Goal: Navigation & Orientation: Find specific page/section

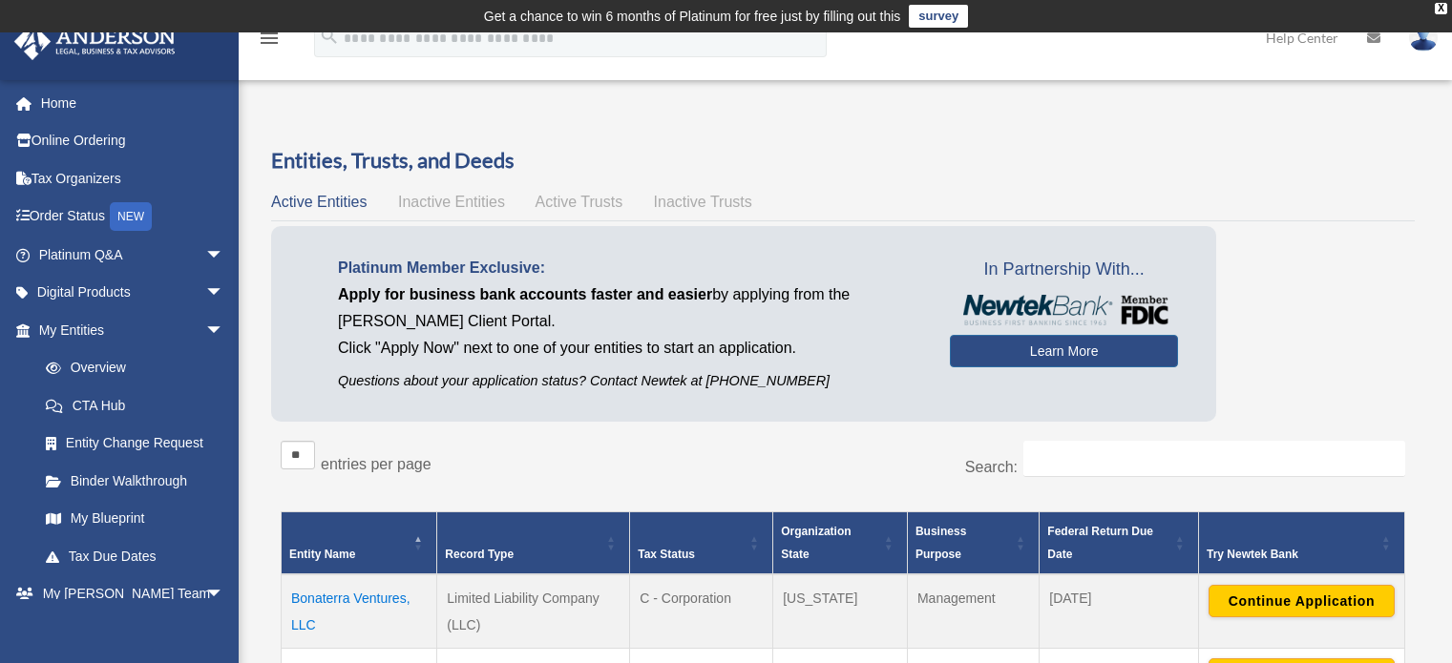
scroll to position [191, 0]
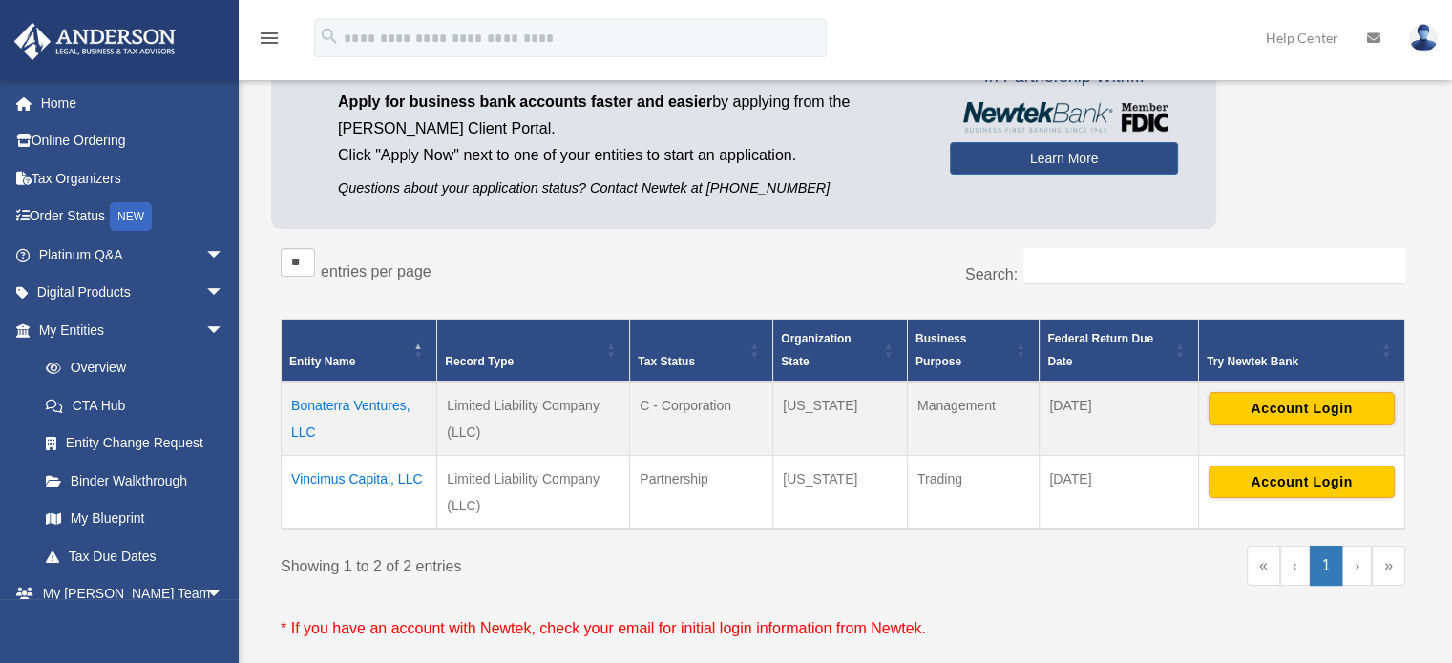
scroll to position [191, 0]
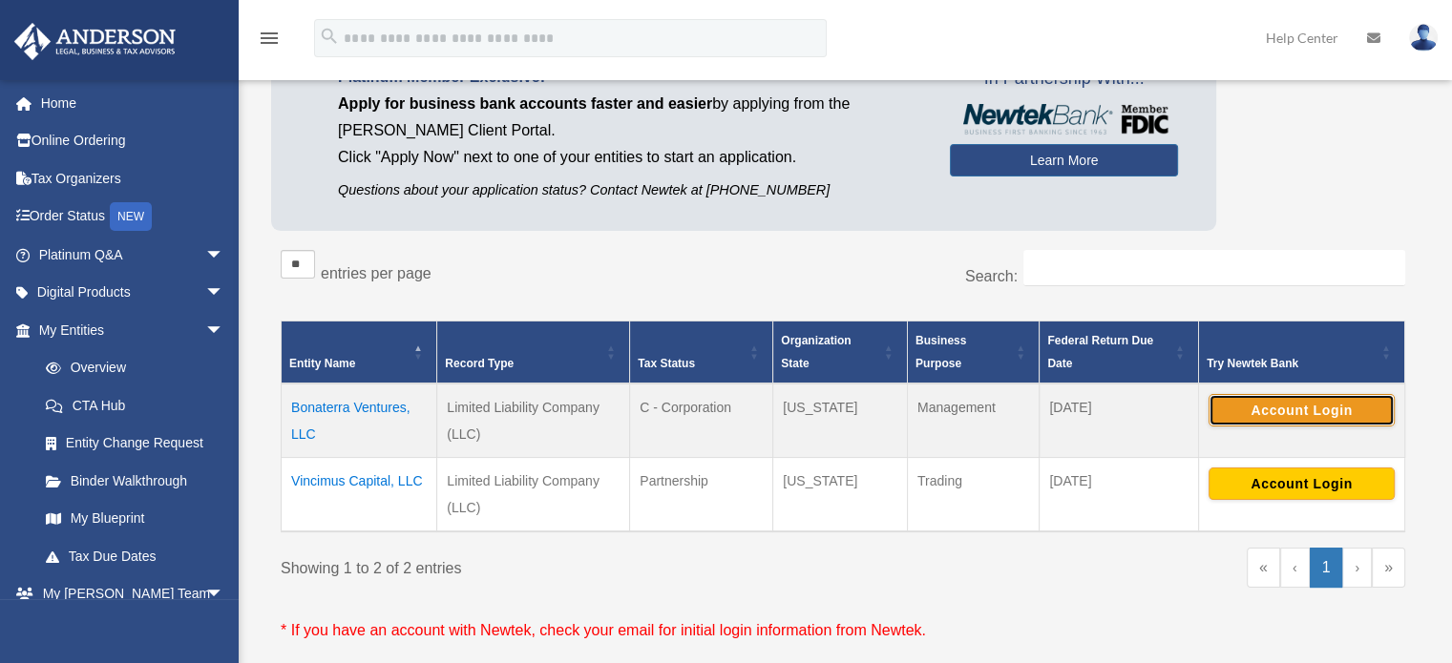
click at [1291, 410] on button "Account Login" at bounding box center [1301, 410] width 186 height 32
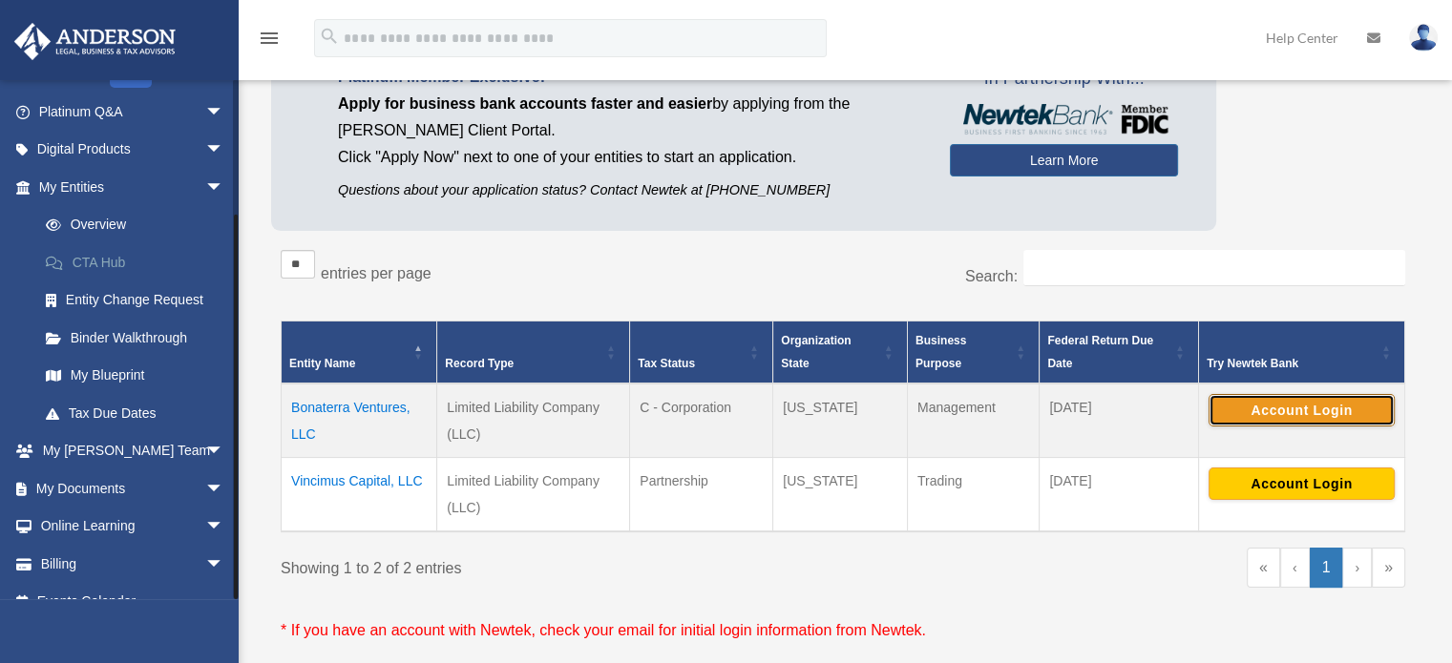
scroll to position [168, 0]
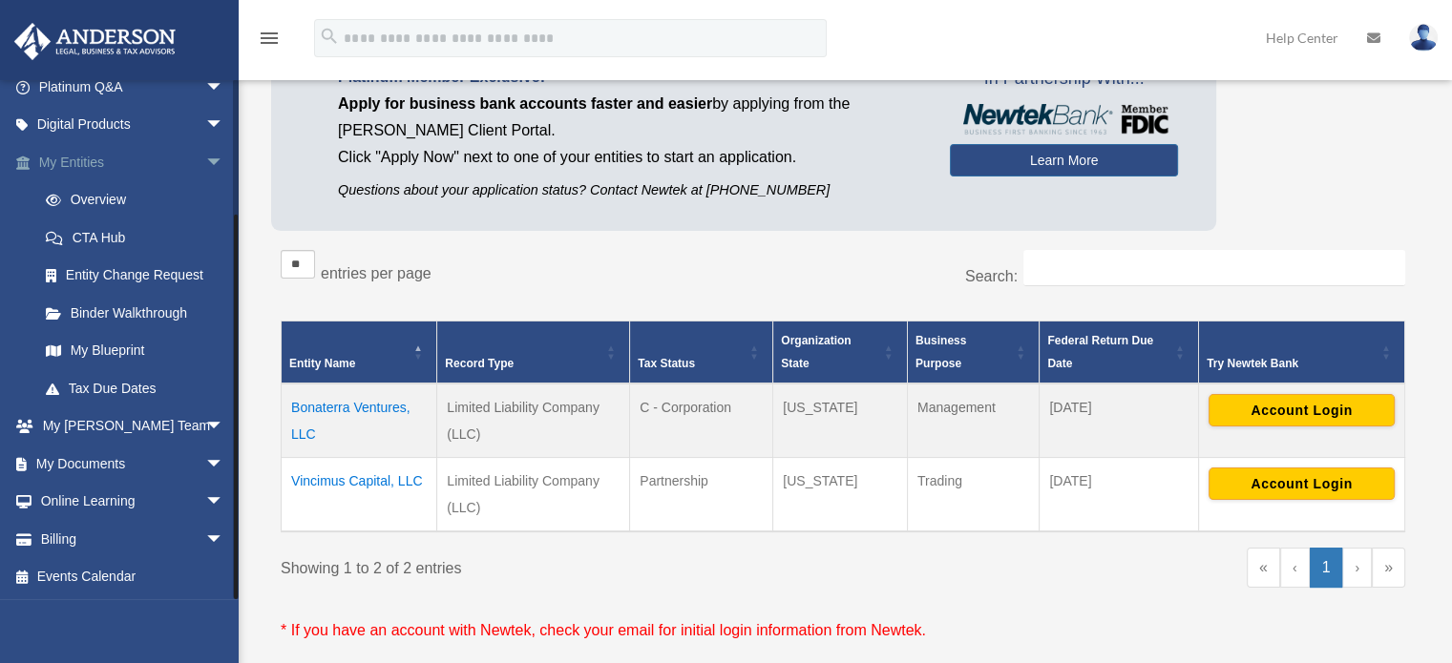
click at [205, 159] on span "arrow_drop_down" at bounding box center [224, 162] width 38 height 39
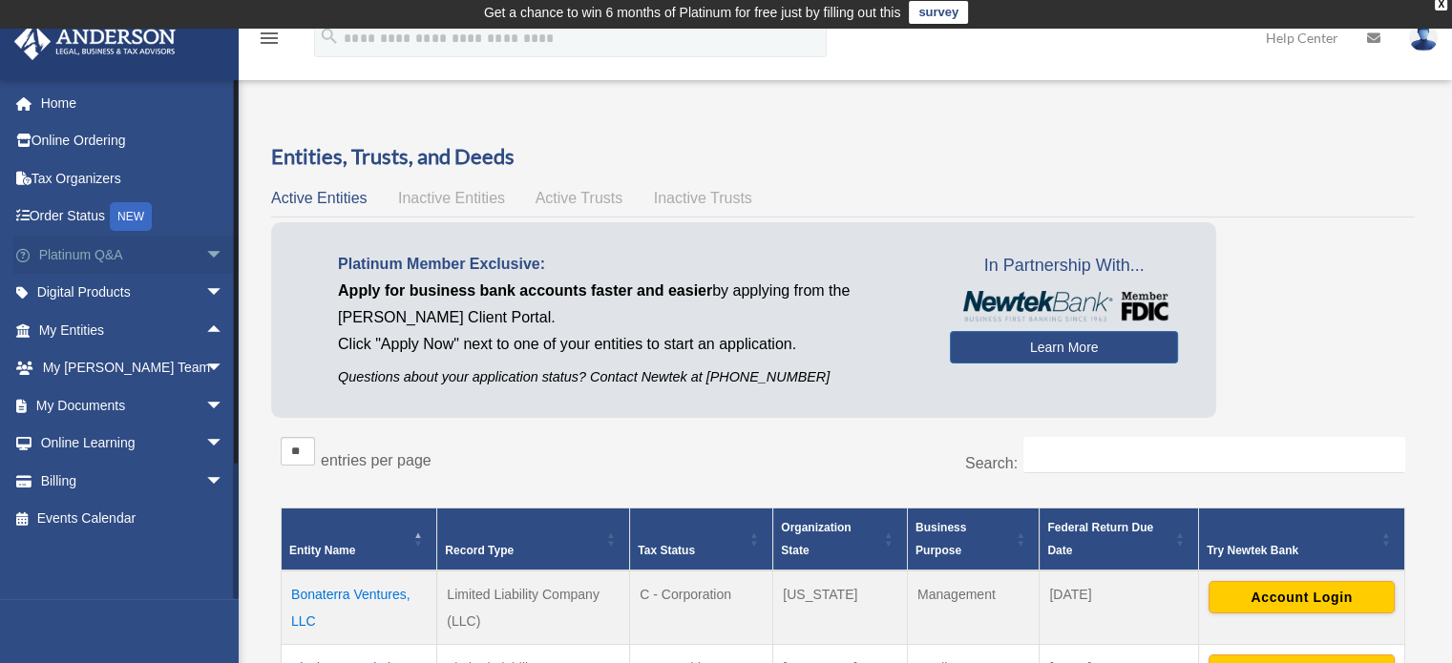
scroll to position [0, 0]
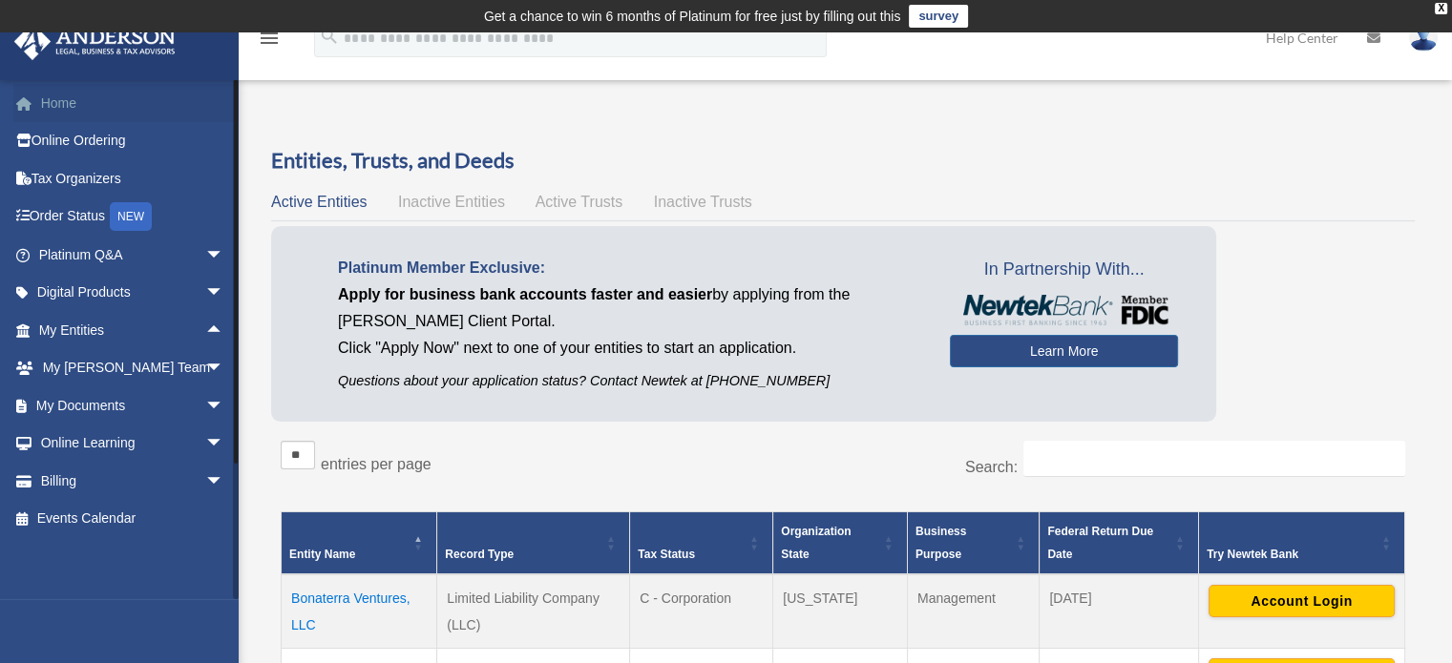
click at [57, 102] on link "Home" at bounding box center [133, 103] width 240 height 38
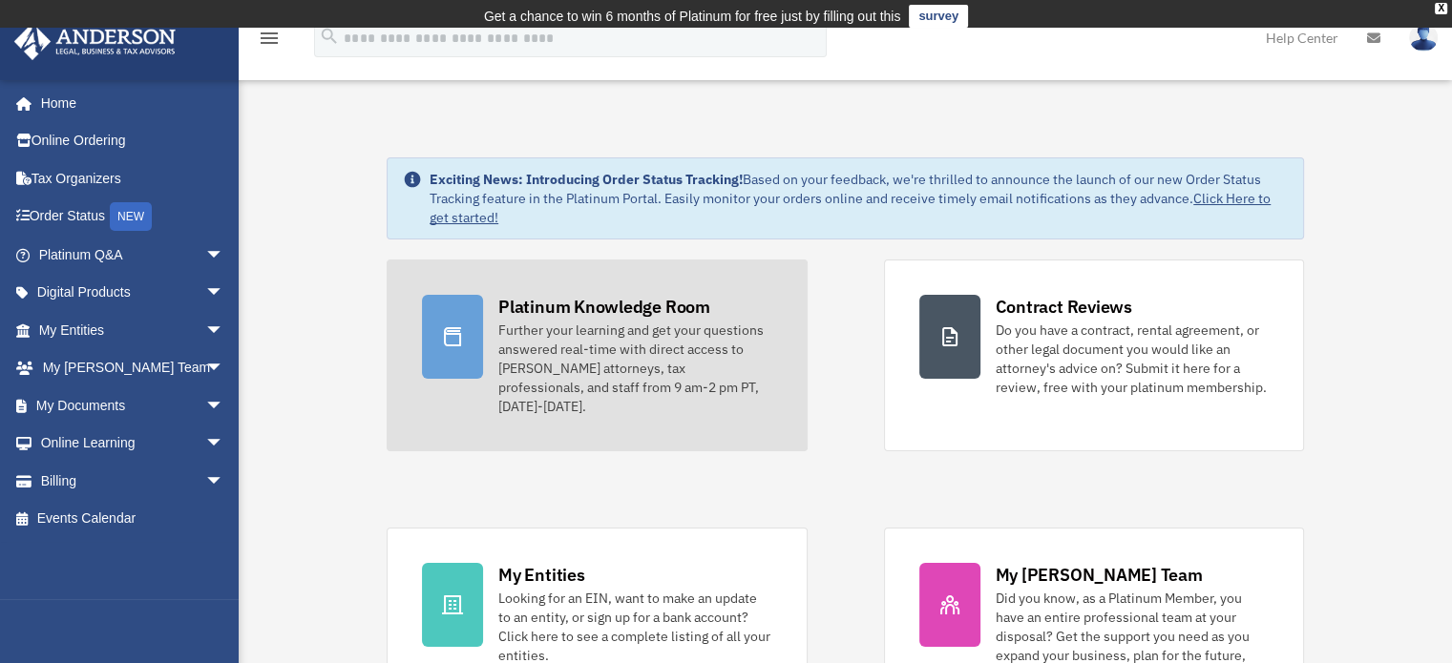
click at [599, 308] on div "Platinum Knowledge Room" at bounding box center [604, 307] width 212 height 24
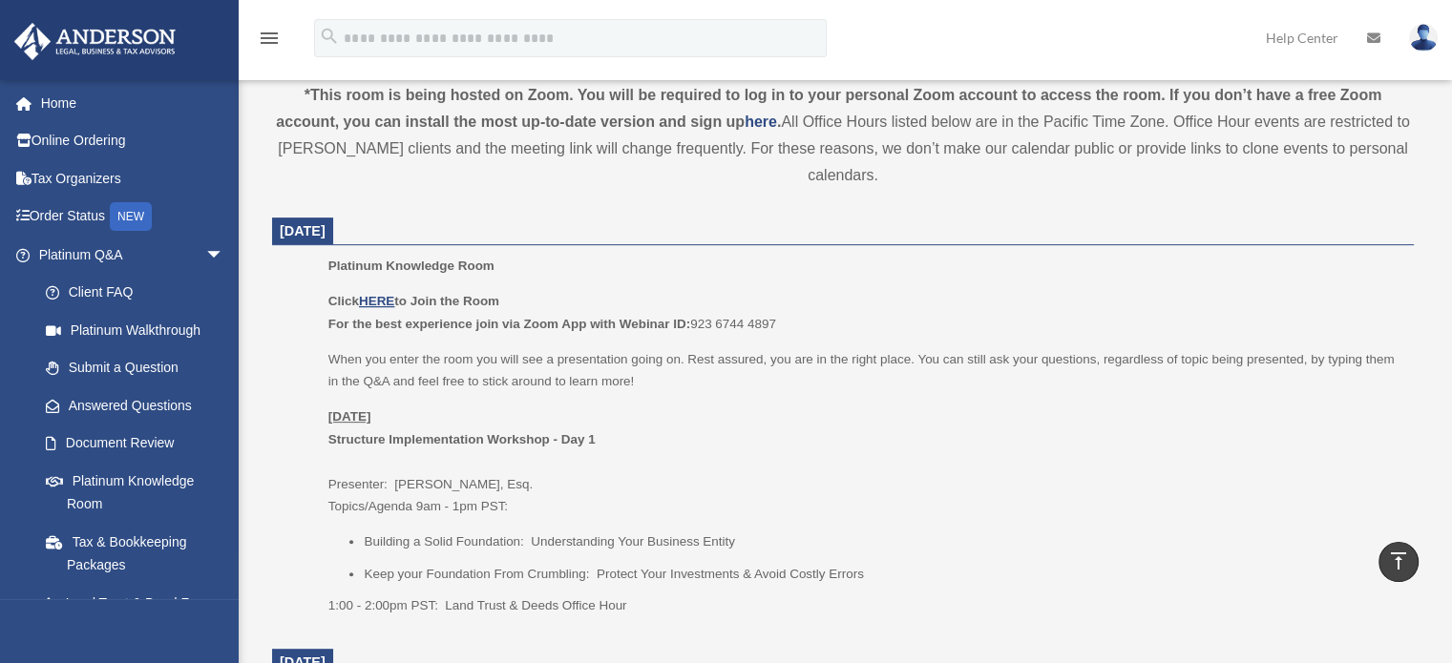
scroll to position [668, 0]
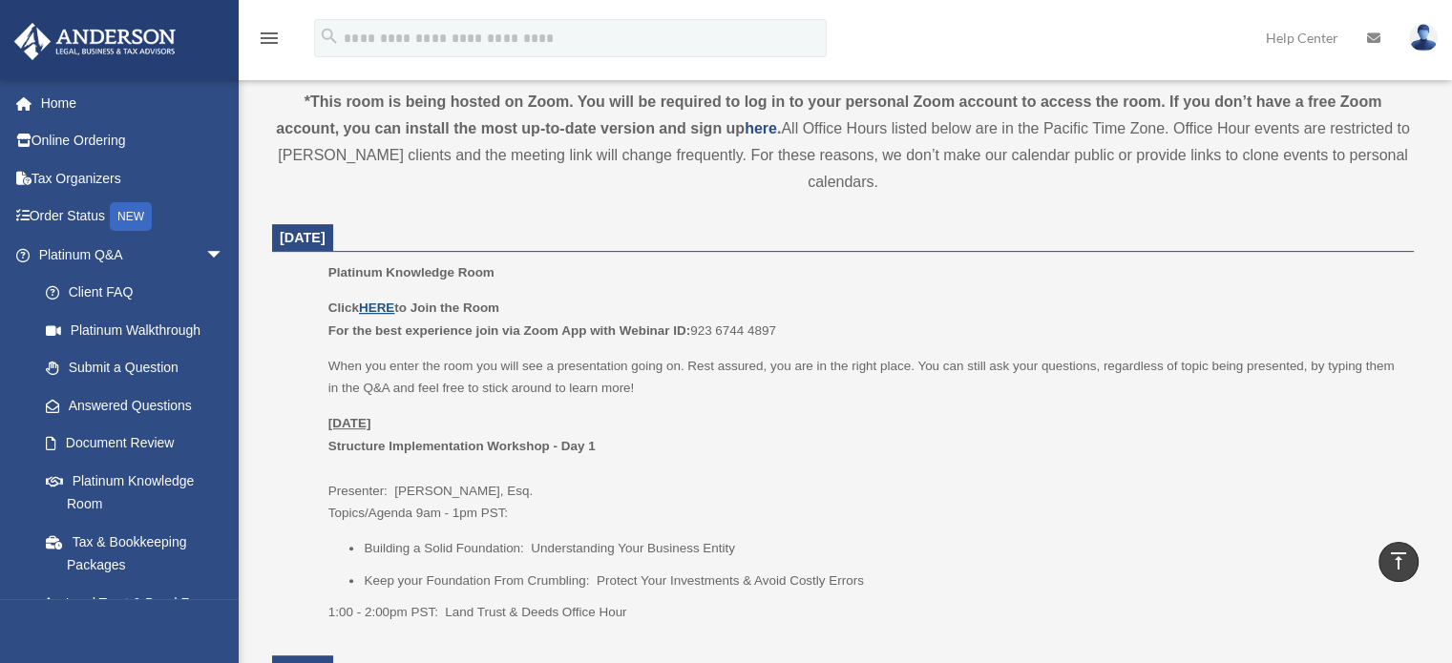
click at [380, 303] on u "HERE" at bounding box center [376, 308] width 35 height 14
click at [381, 304] on u "HERE" at bounding box center [376, 308] width 35 height 14
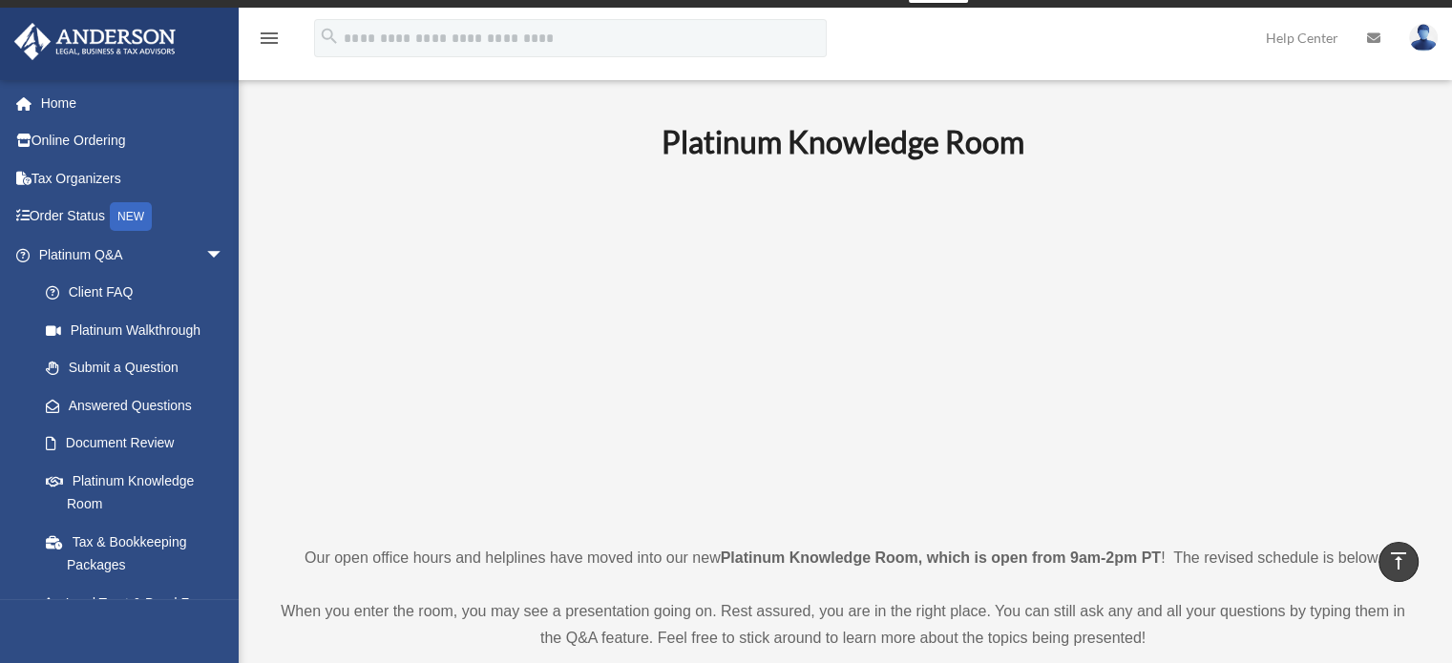
scroll to position [0, 0]
